Goal: Transaction & Acquisition: Book appointment/travel/reservation

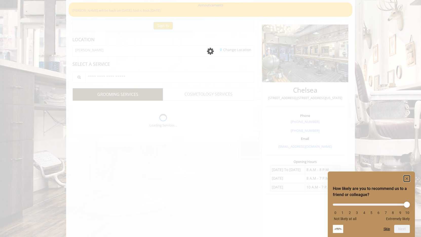
click at [407, 178] on rect "Hide survey" at bounding box center [407, 179] width 6 height 6
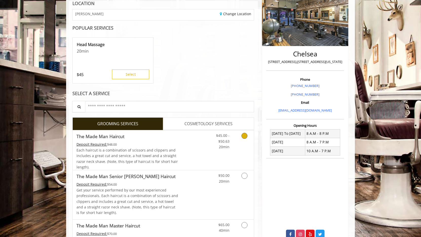
click at [243, 140] on link "Grooming services" at bounding box center [243, 141] width 13 height 20
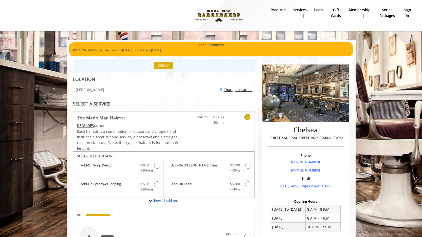
click at [223, 90] on link "Change Location" at bounding box center [235, 89] width 31 height 5
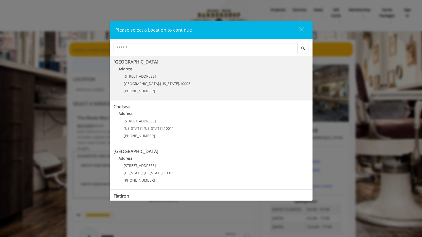
click at [201, 74] on Village "Address:" at bounding box center [211, 70] width 195 height 8
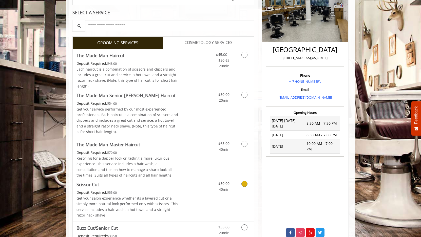
scroll to position [76, 0]
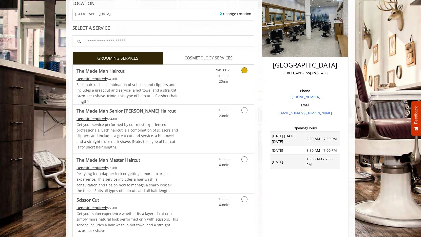
click at [243, 71] on icon "Grooming services" at bounding box center [245, 70] width 6 height 6
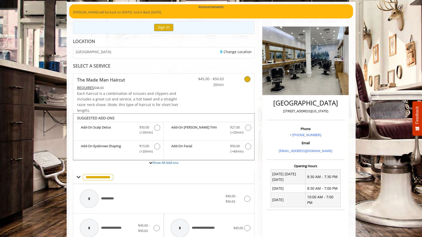
scroll to position [6, 0]
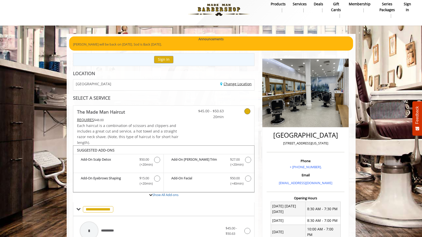
click at [221, 84] on link "Change Location" at bounding box center [235, 84] width 31 height 5
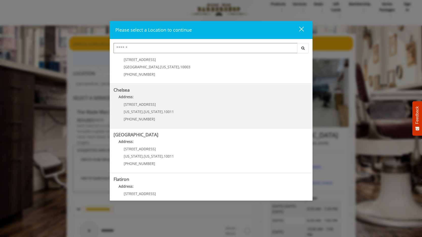
scroll to position [51, 0]
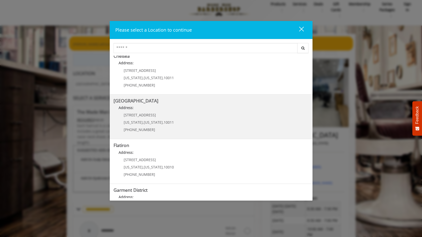
click at [175, 107] on Street "Address:" at bounding box center [211, 109] width 195 height 8
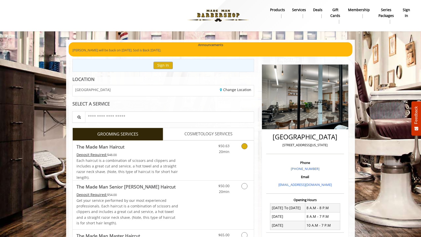
click at [244, 149] on icon "Grooming services" at bounding box center [245, 146] width 6 height 6
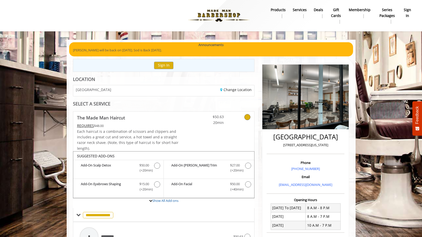
click at [234, 85] on div "CHELSEA 15TH STREET Change Location" at bounding box center [164, 90] width 182 height 11
click at [232, 89] on link "Change Location" at bounding box center [235, 89] width 31 height 5
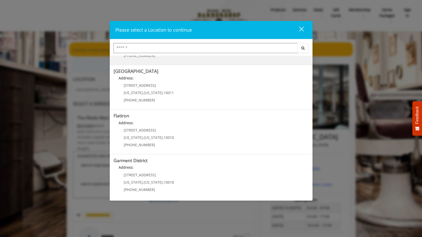
scroll to position [81, 0]
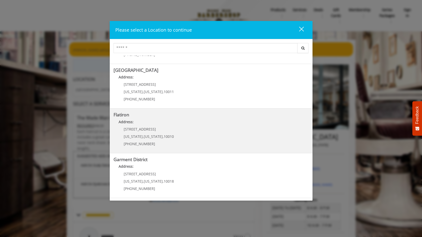
click at [168, 130] on p "10 E 23rd St" at bounding box center [149, 129] width 50 height 4
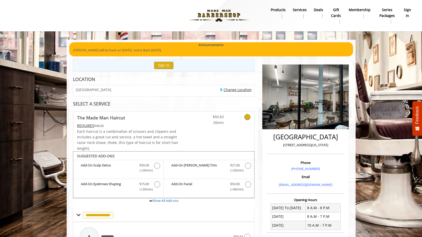
scroll to position [81, 0]
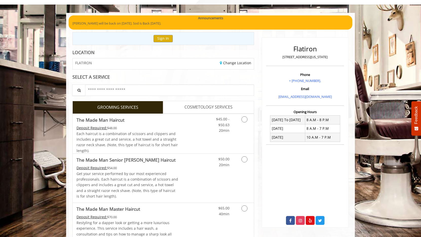
scroll to position [51, 0]
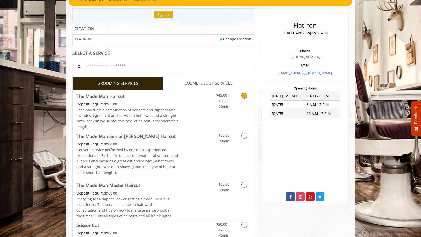
click at [236, 100] on div "Grooming services" at bounding box center [243, 100] width 21 height 20
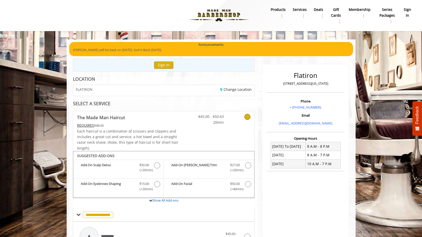
scroll to position [0, 0]
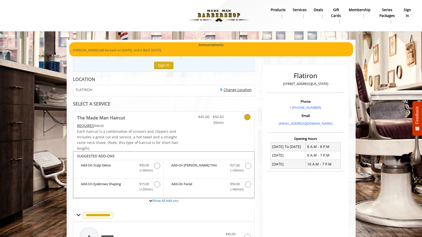
click at [227, 90] on link "Change Location" at bounding box center [235, 89] width 31 height 5
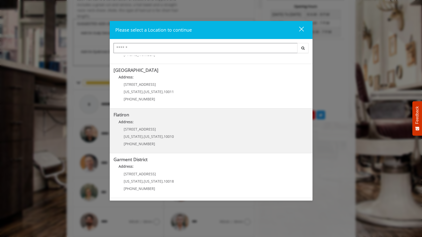
scroll to position [152, 0]
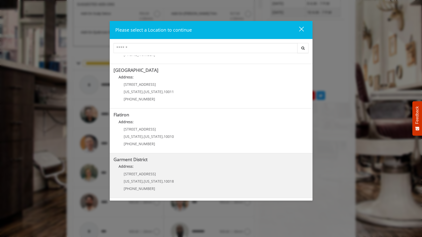
click at [198, 172] on District "Address:" at bounding box center [211, 168] width 195 height 8
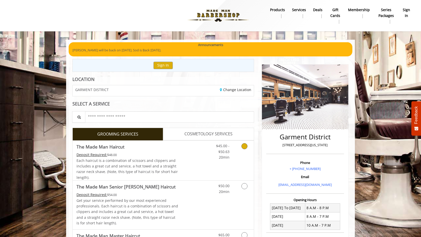
click at [241, 146] on link "Grooming services" at bounding box center [243, 151] width 13 height 20
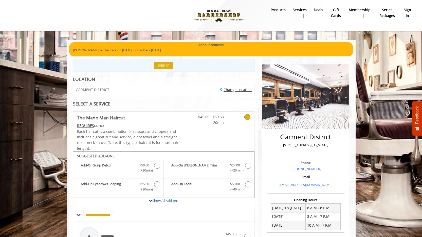
click at [226, 88] on link "Change Location" at bounding box center [235, 89] width 31 height 5
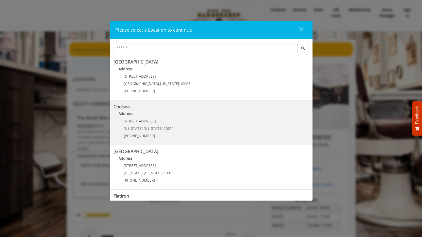
click at [197, 125] on link "Chelsea Address: [STREET_ADDRESS][US_STATE][US_STATE] (917) 639-3902" at bounding box center [211, 122] width 195 height 37
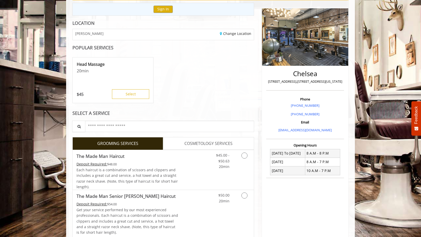
scroll to position [101, 0]
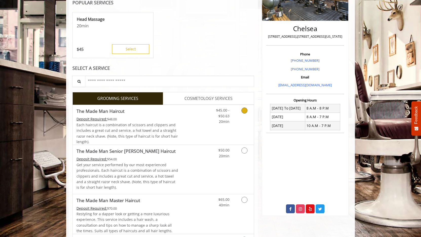
click at [242, 110] on icon "Grooming services" at bounding box center [245, 111] width 6 height 6
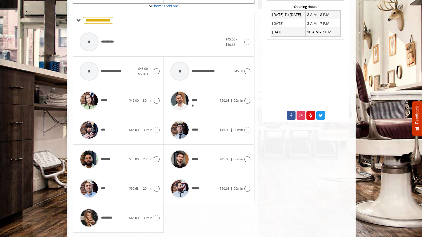
scroll to position [202, 0]
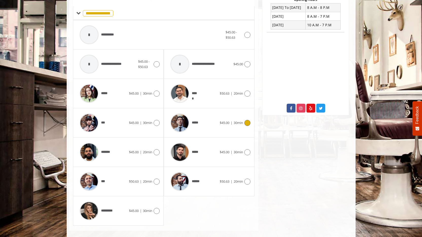
click at [247, 123] on icon at bounding box center [247, 123] width 6 height 6
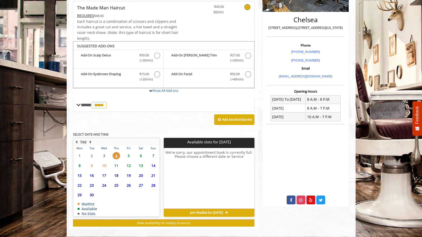
scroll to position [115, 0]
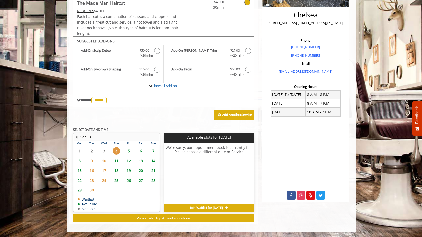
click at [79, 159] on span "8" at bounding box center [80, 160] width 8 height 7
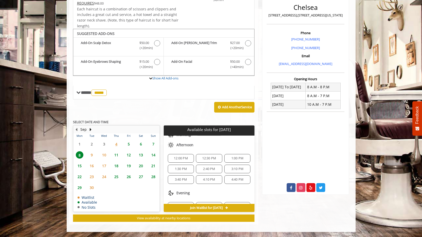
scroll to position [65, 0]
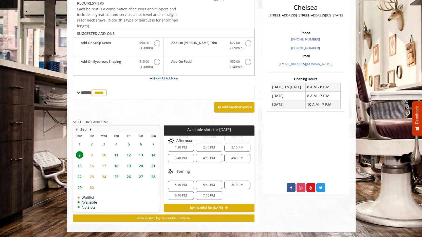
click at [105, 155] on span "10" at bounding box center [104, 155] width 8 height 7
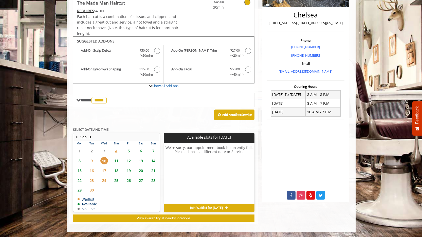
click at [117, 161] on span "11" at bounding box center [117, 160] width 8 height 7
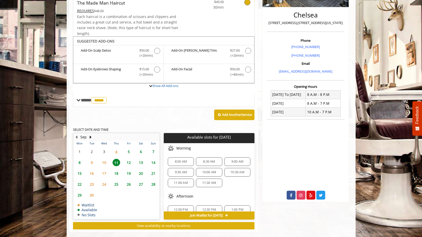
scroll to position [123, 0]
